Goal: Entertainment & Leisure: Consume media (video, audio)

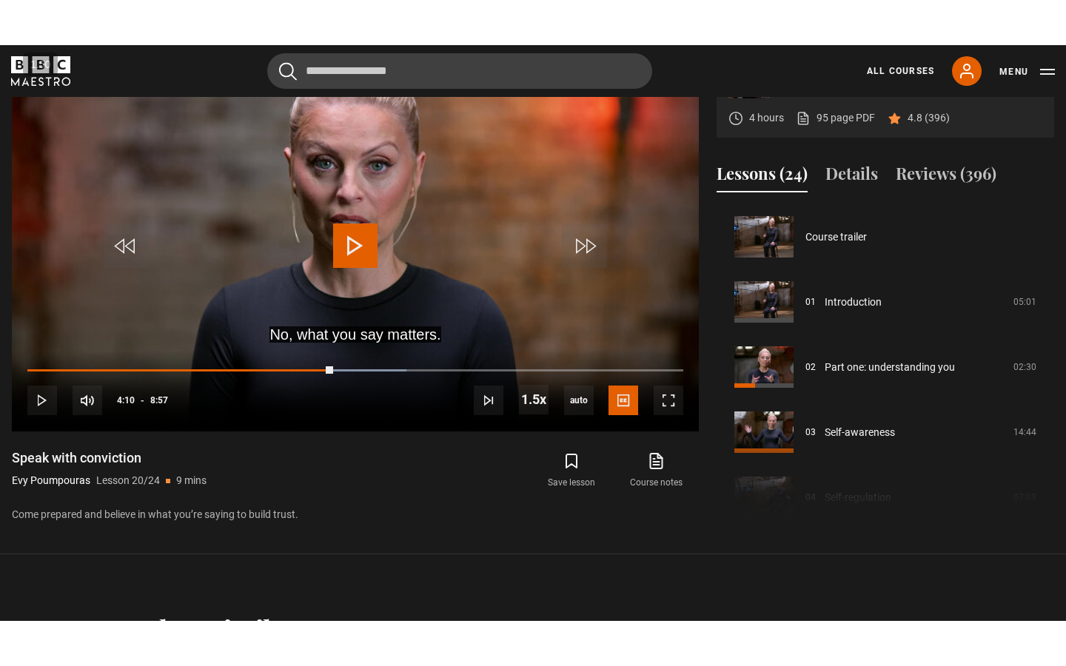
scroll to position [1238, 0]
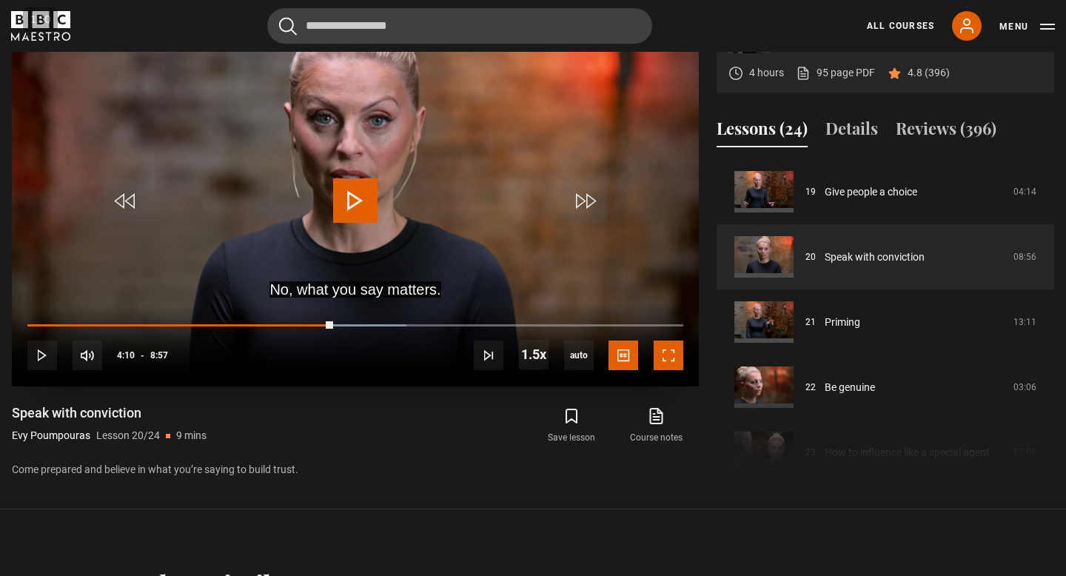
click at [661, 364] on span "Video Player" at bounding box center [669, 356] width 30 height 30
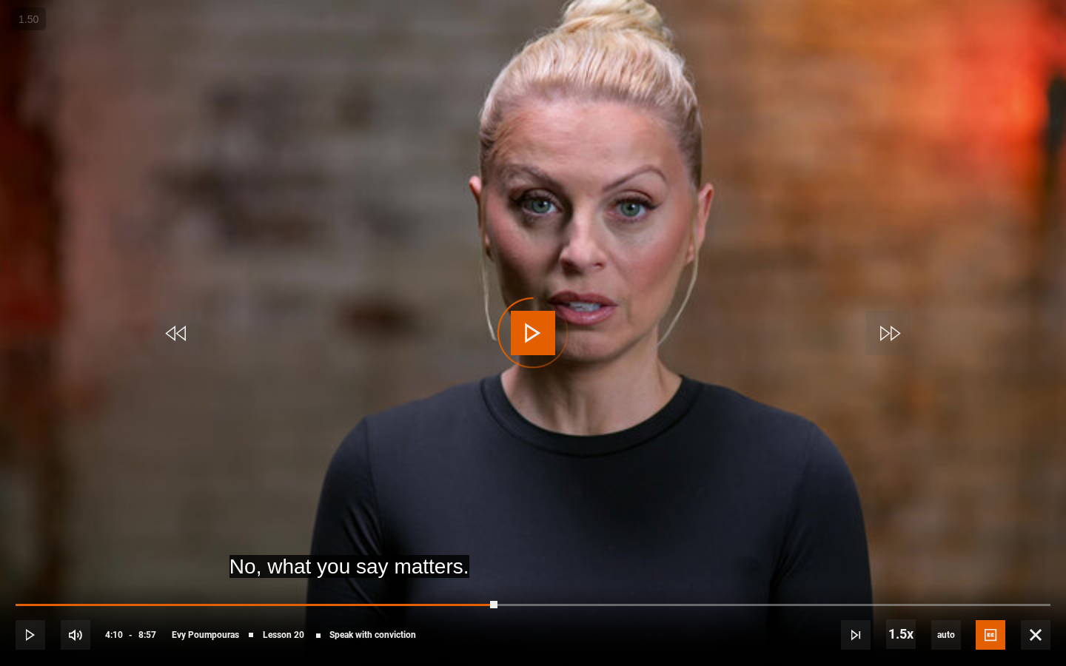
click at [522, 328] on div "Video Player is loading." at bounding box center [533, 333] width 74 height 74
click at [521, 325] on span "Video Player" at bounding box center [533, 333] width 44 height 44
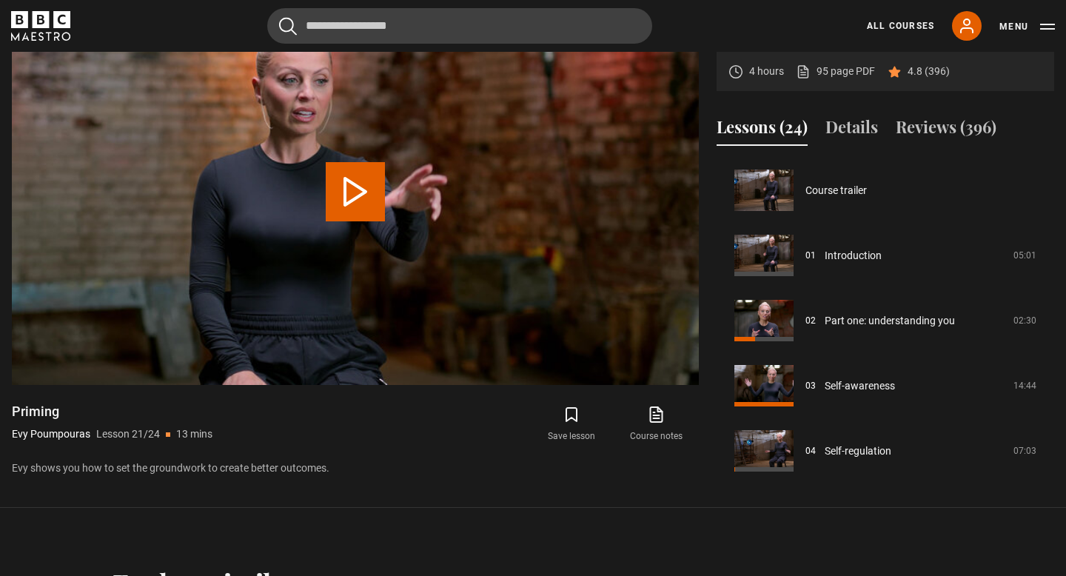
scroll to position [1303, 0]
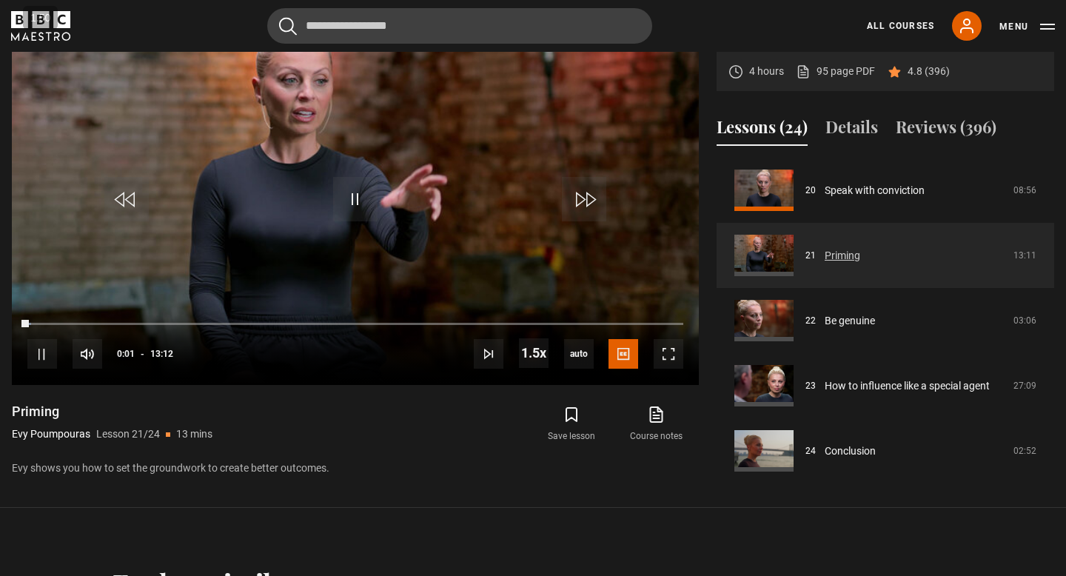
click at [825, 256] on link "Priming" at bounding box center [843, 256] width 36 height 16
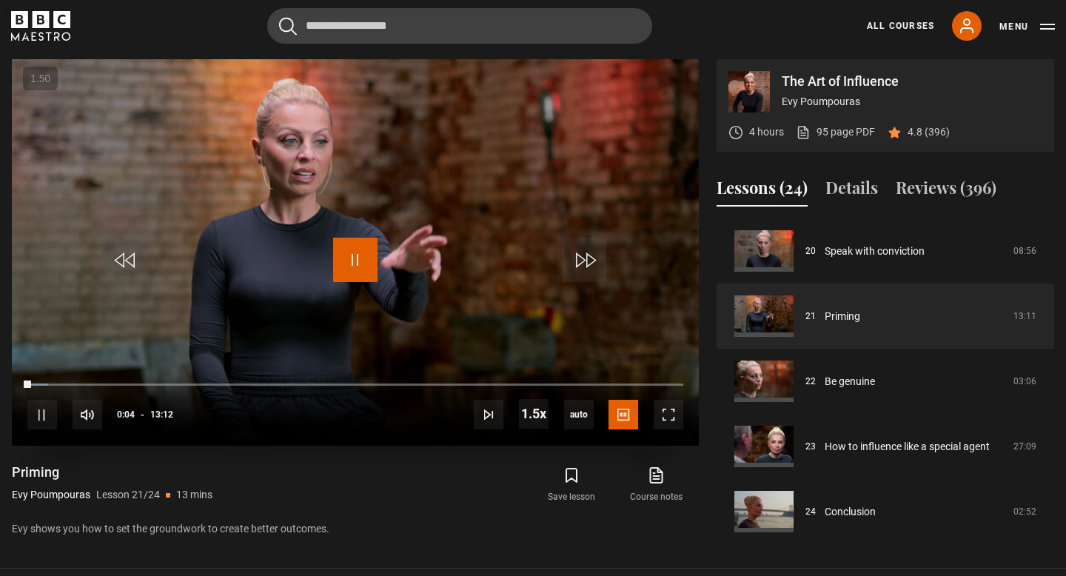
click at [360, 260] on span "Video Player" at bounding box center [355, 260] width 44 height 44
click at [666, 412] on span "Video Player" at bounding box center [669, 415] width 30 height 30
